Goal: Check status

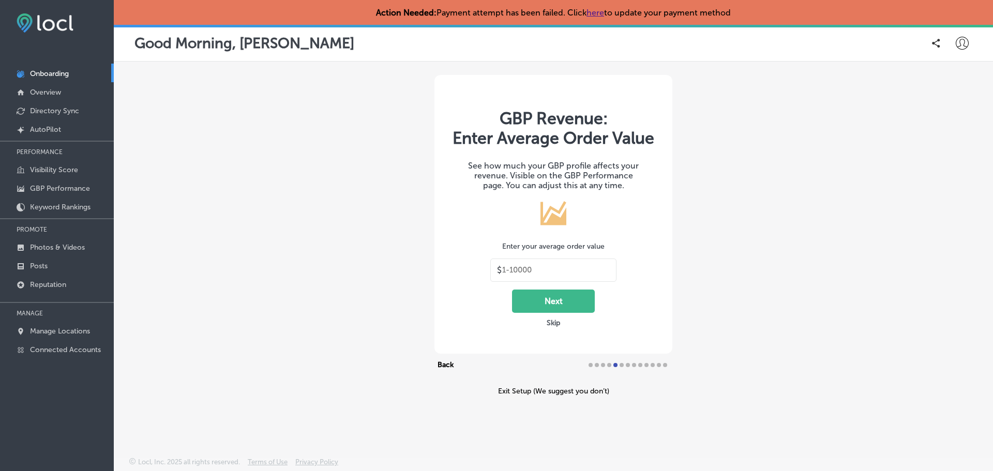
type input "30"
click at [43, 93] on p "Overview" at bounding box center [45, 92] width 31 height 9
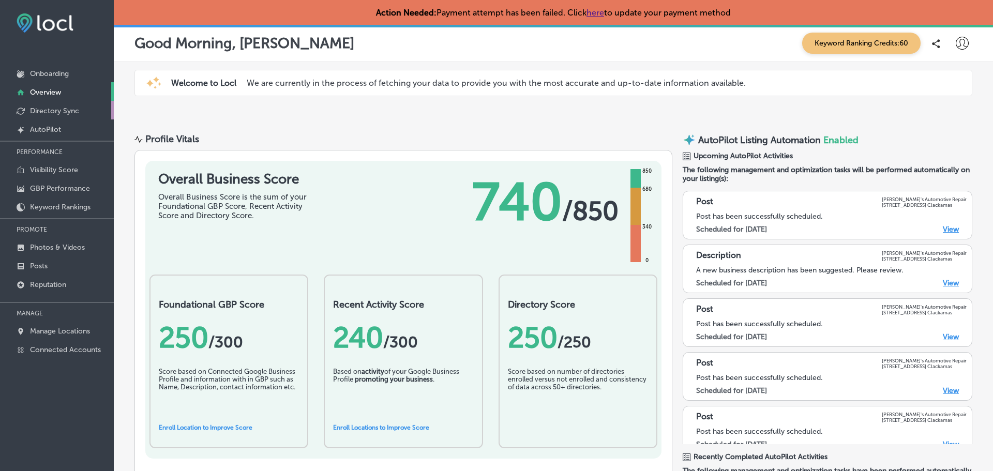
click at [57, 113] on p "Directory Sync" at bounding box center [54, 111] width 49 height 9
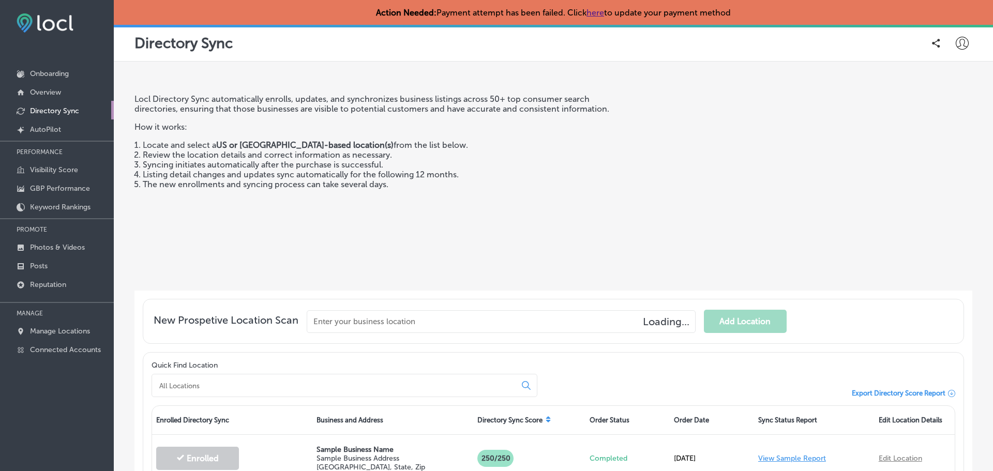
scroll to position [134, 0]
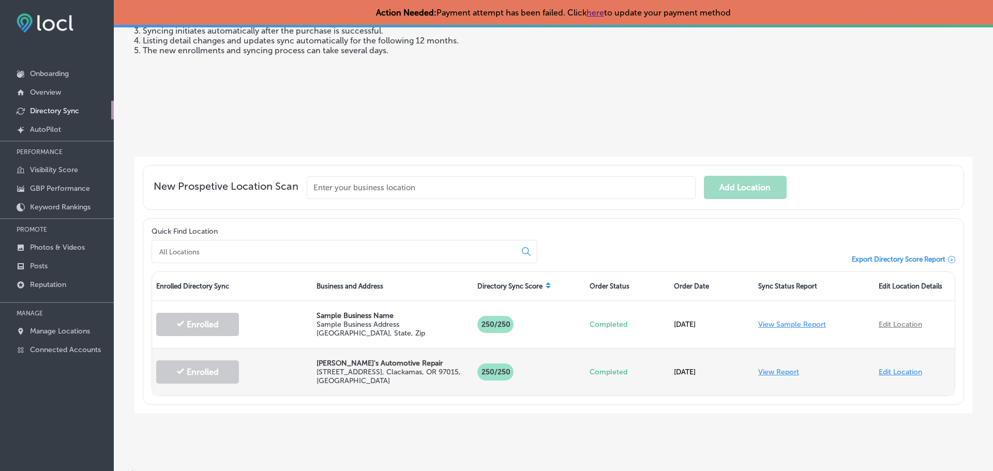
click at [784, 370] on link "View Report" at bounding box center [778, 372] width 41 height 9
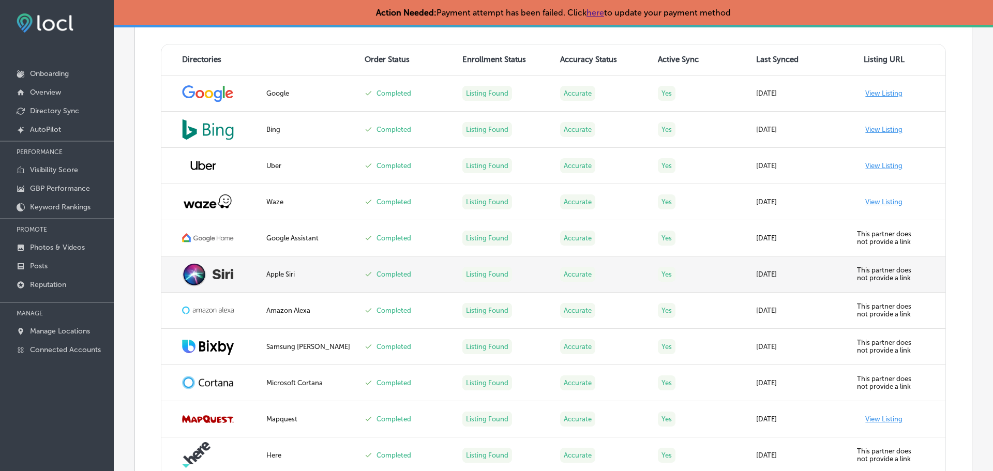
scroll to position [466, 0]
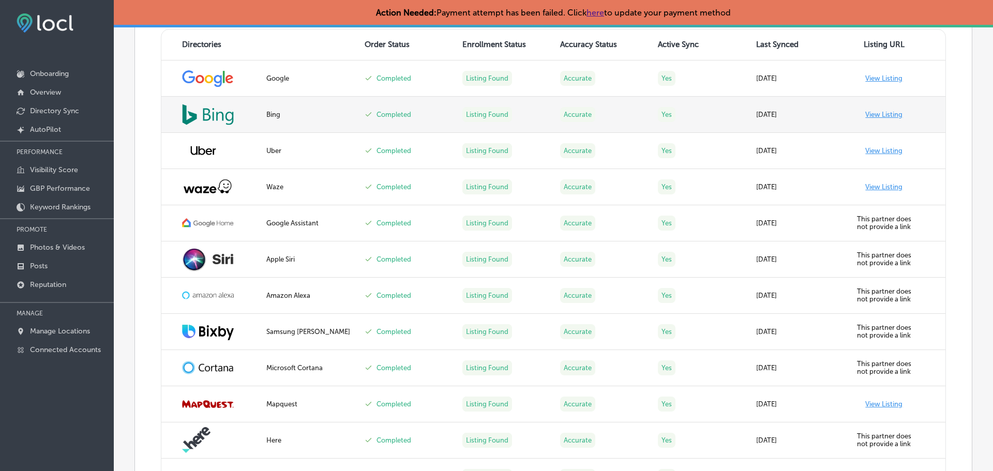
click at [881, 111] on link "View Listing" at bounding box center [883, 115] width 37 height 8
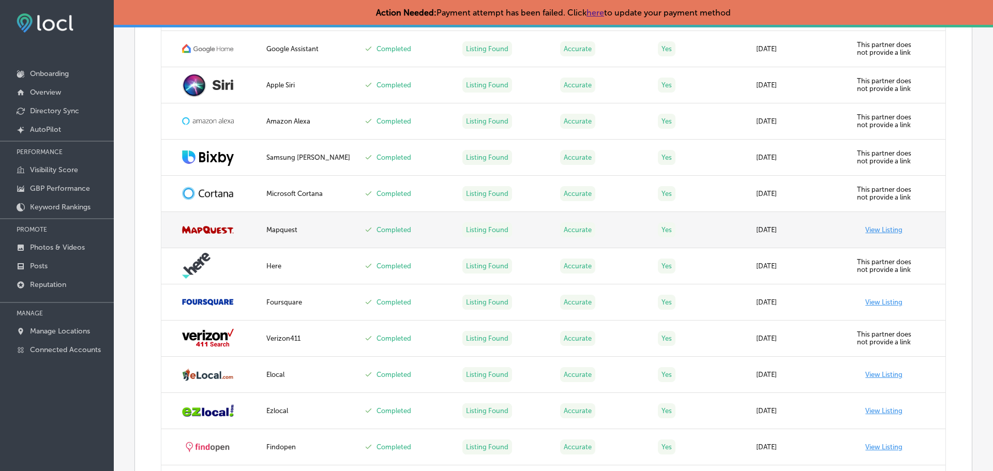
scroll to position [672, 0]
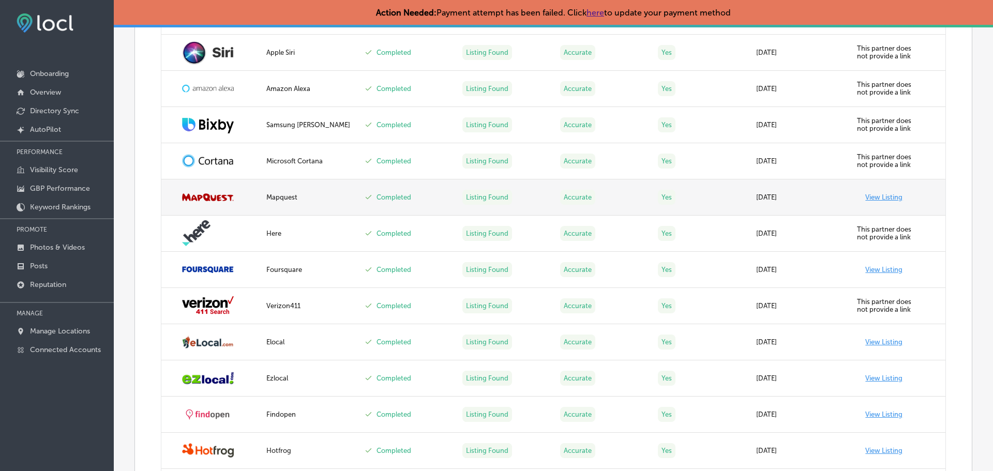
click at [881, 195] on link "View Listing" at bounding box center [883, 197] width 37 height 8
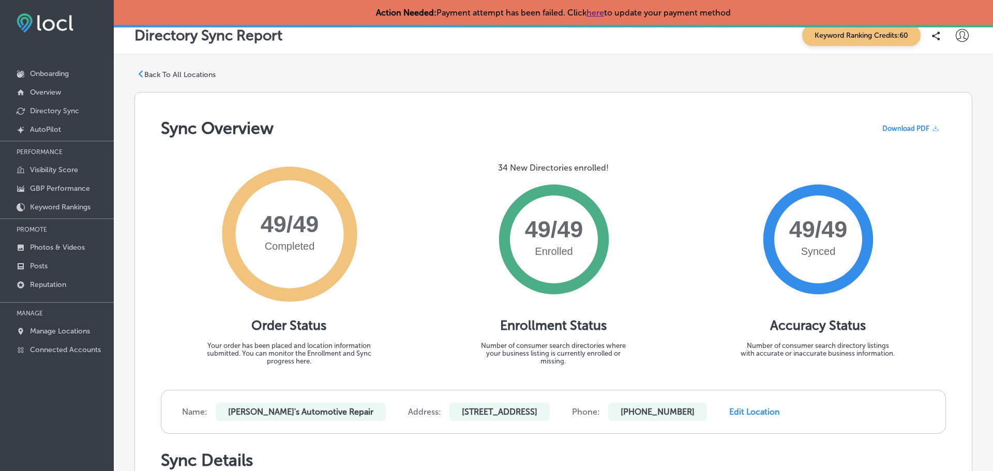
scroll to position [0, 0]
